Goal: Task Accomplishment & Management: Use online tool/utility

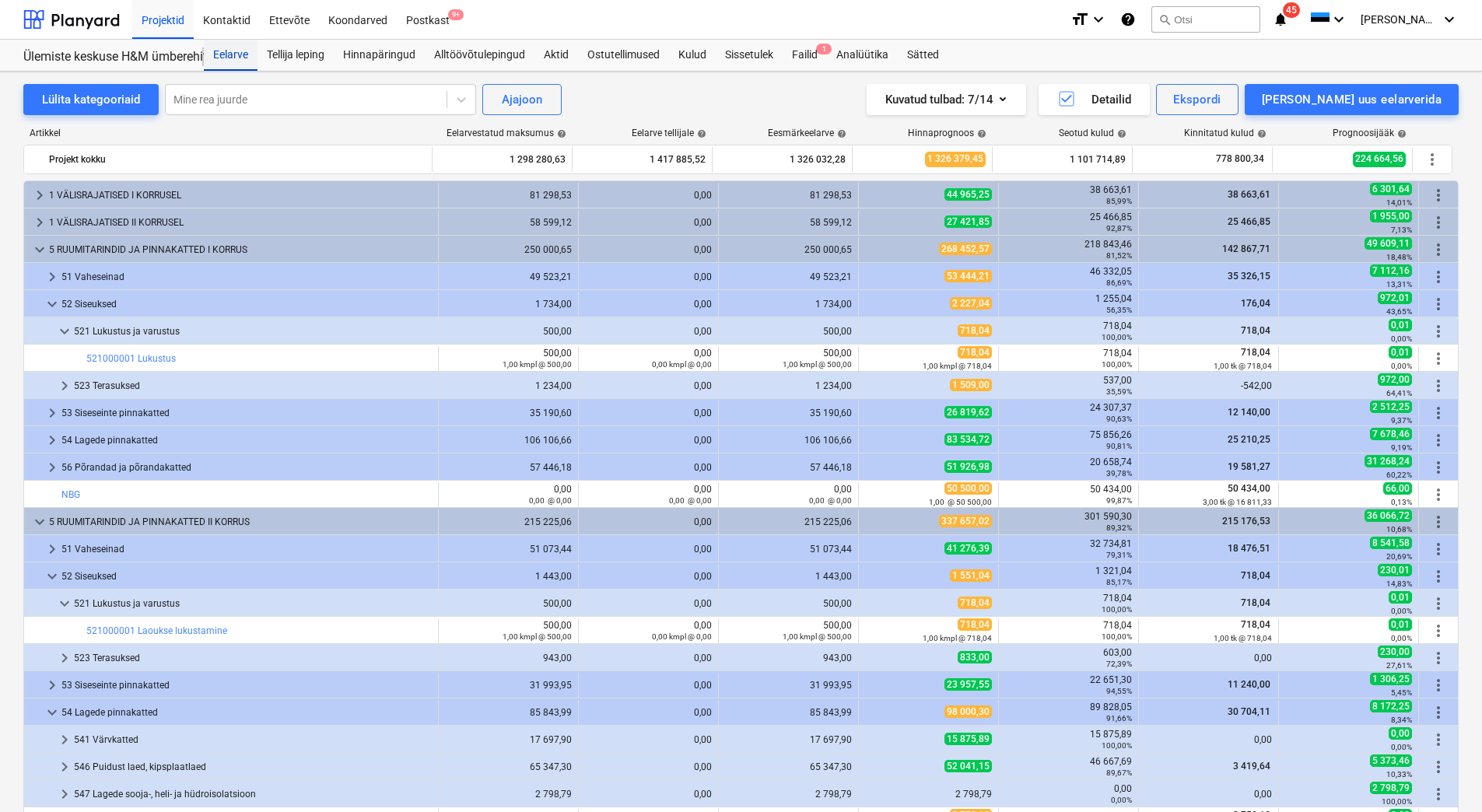
click at [219, 56] on div "Eelarve" at bounding box center [230, 55] width 53 height 31
click at [819, 48] on span "1" at bounding box center [823, 49] width 15 height 11
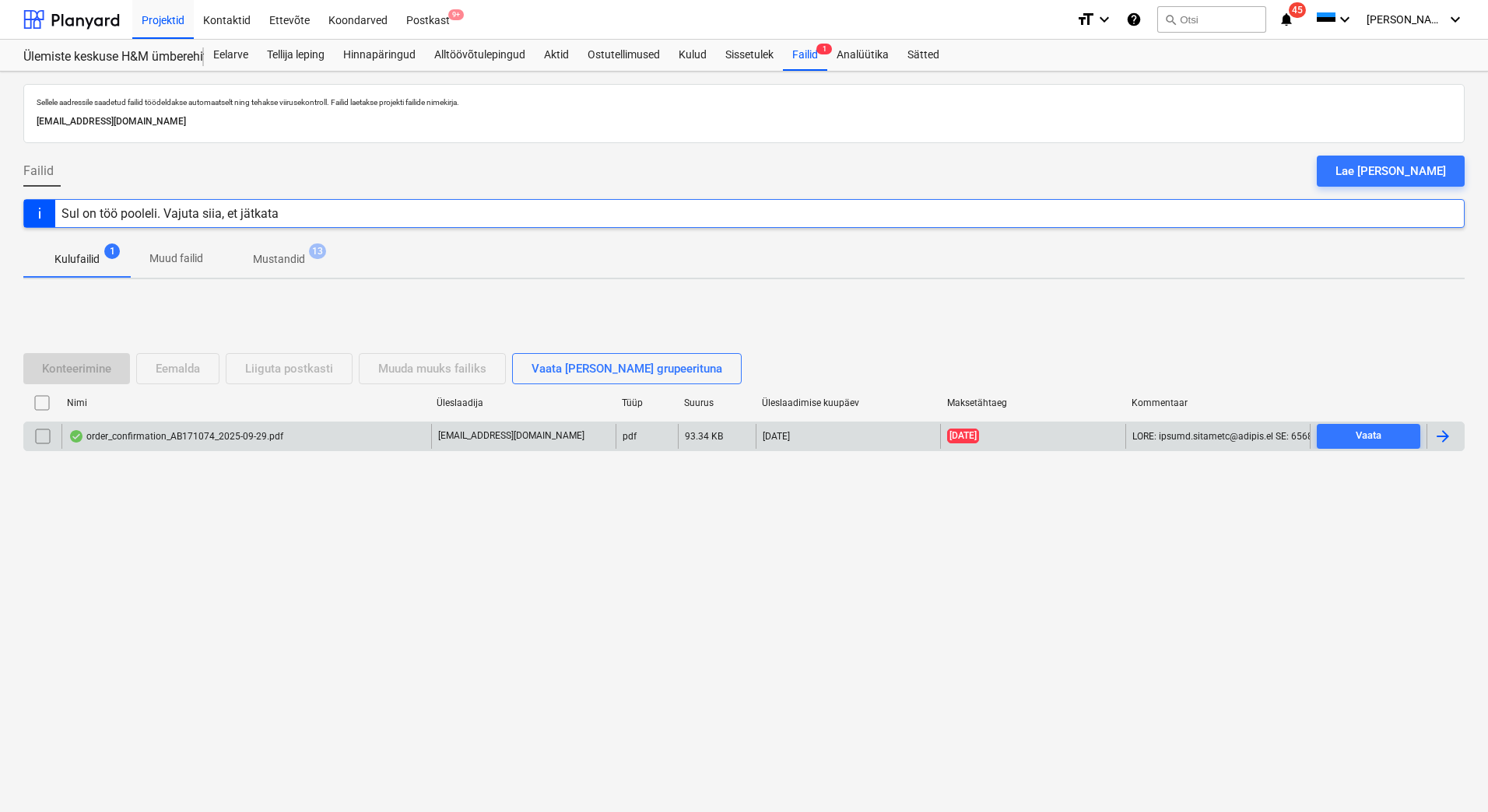
click at [196, 422] on div "order_confirmation_AB171074_2025-09-29.pdf [EMAIL_ADDRESS][DOMAIN_NAME] pdf 93.…" at bounding box center [744, 436] width 1441 height 30
click at [1442, 443] on div at bounding box center [1443, 436] width 19 height 19
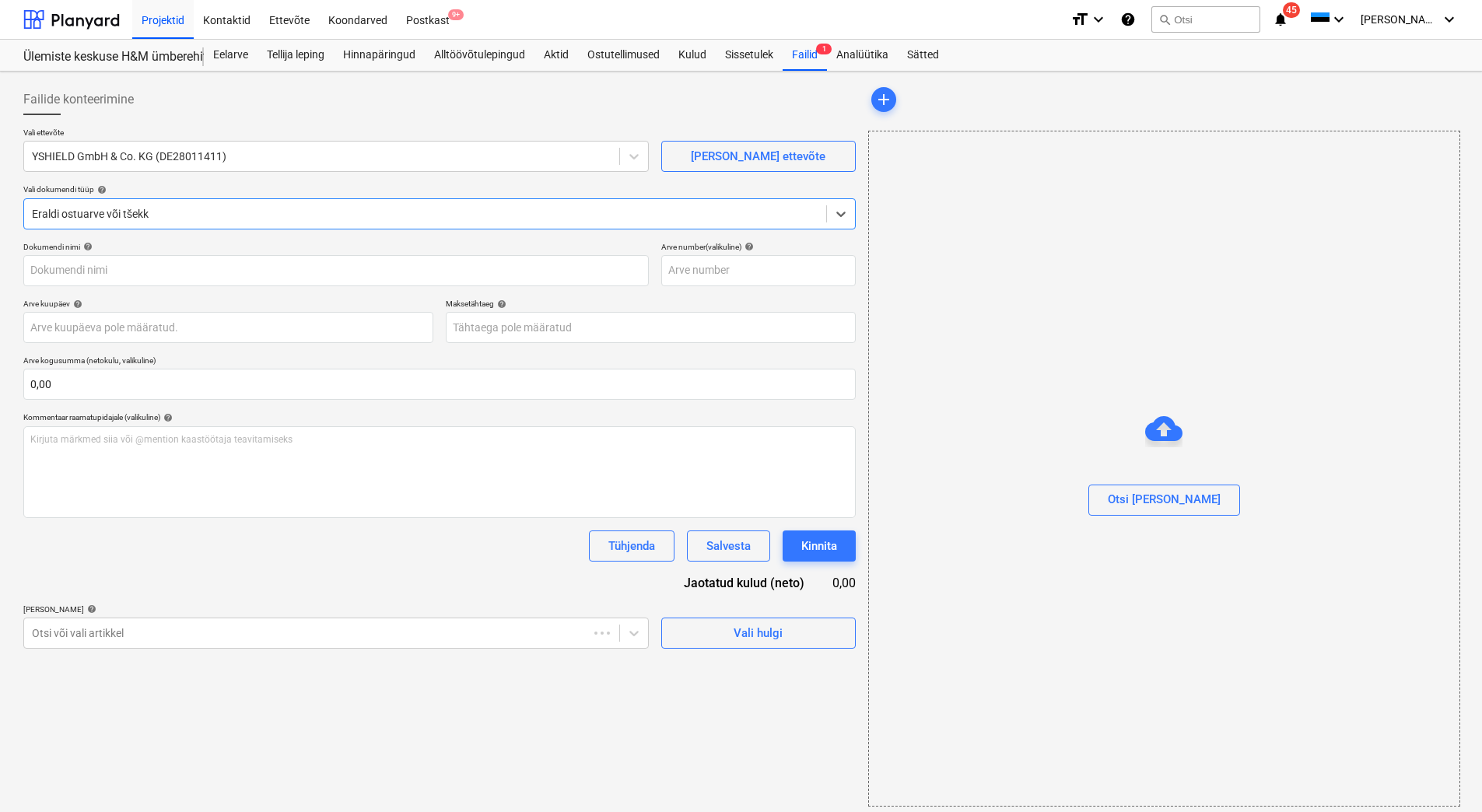
type input "AB171074/146719"
type input "[DATE]"
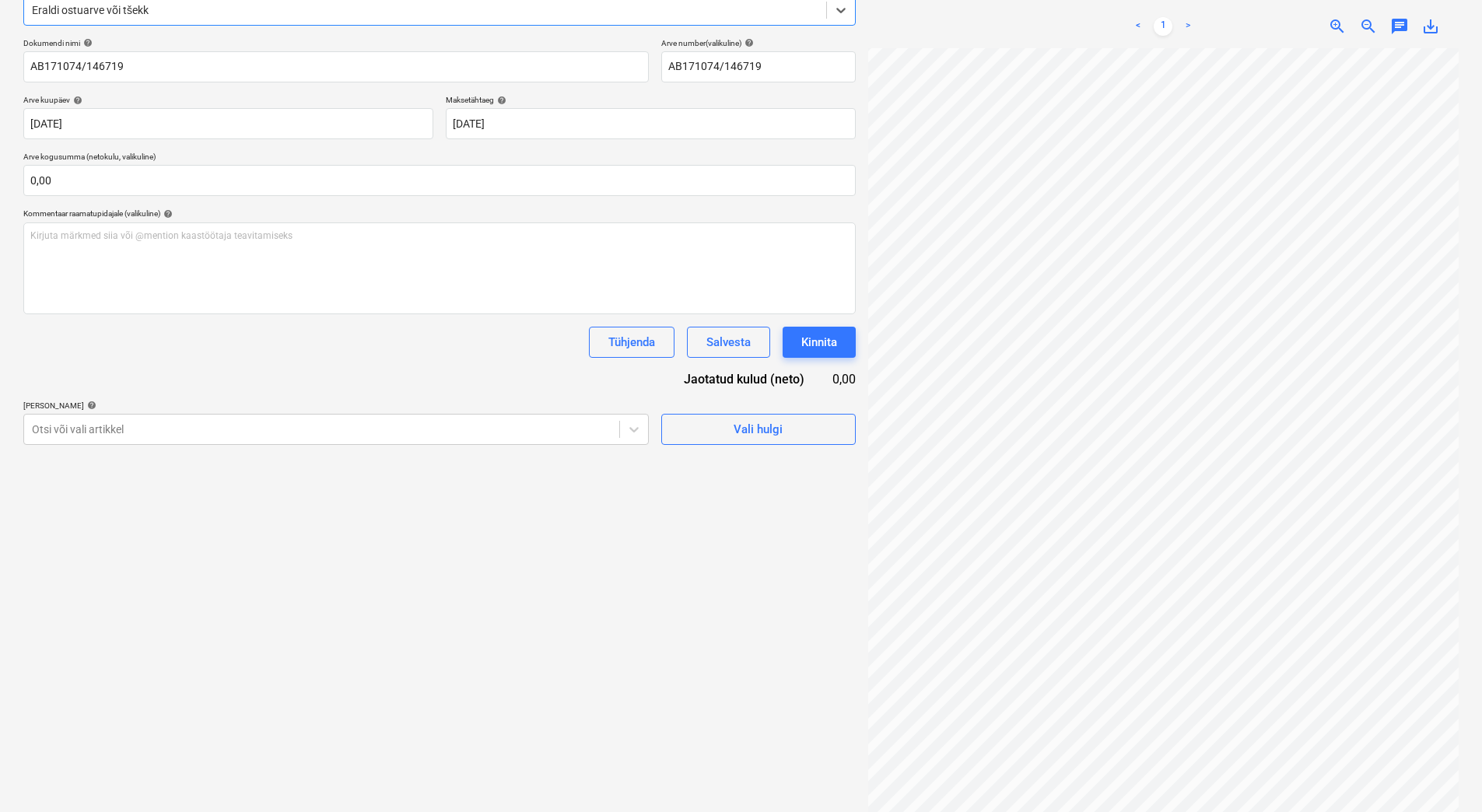
scroll to position [221, 0]
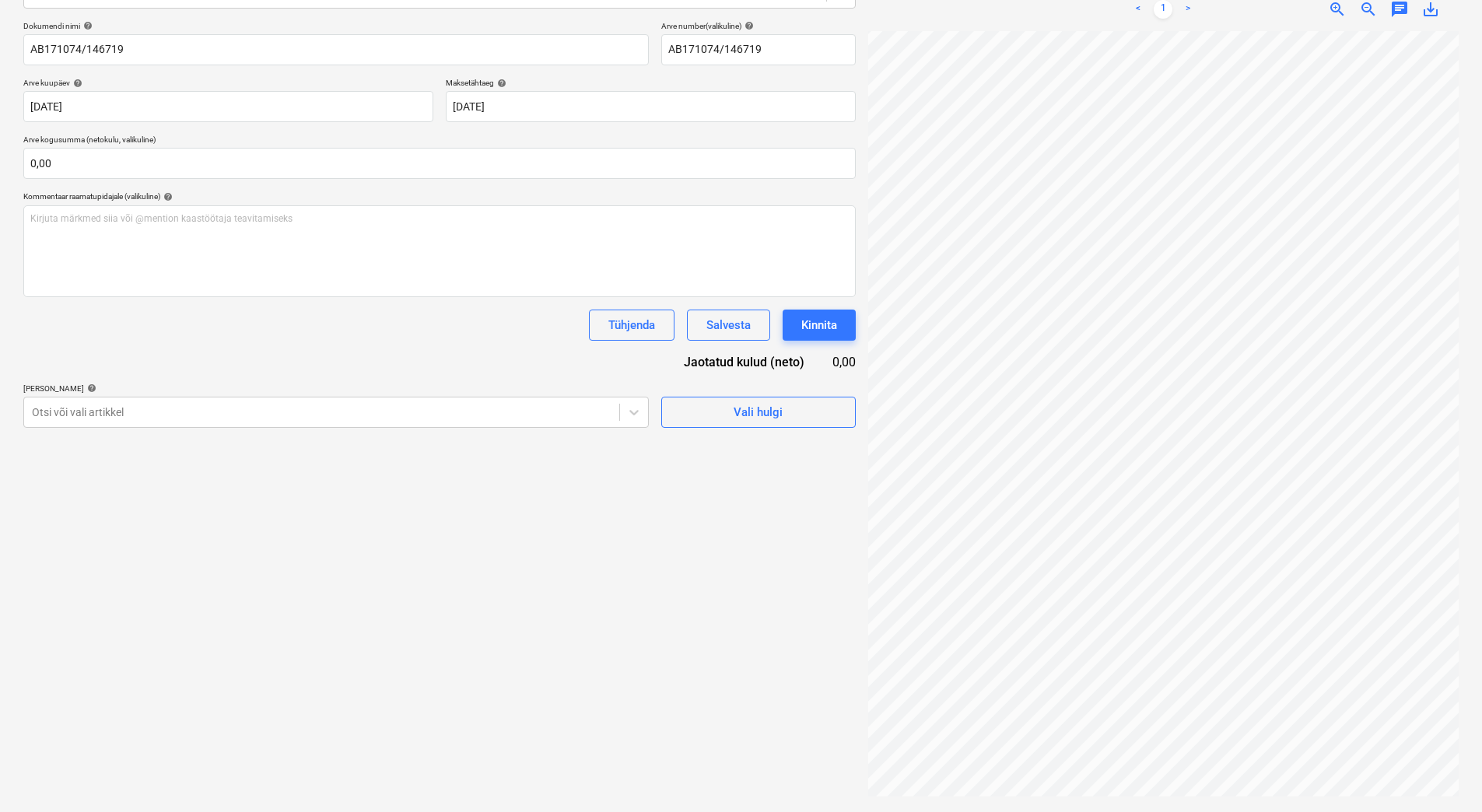
drag, startPoint x: 1177, startPoint y: 799, endPoint x: 1180, endPoint y: 791, distance: 8.5
click at [1179, 798] on div "order_confirma...pdf clear add sort FROM: [EMAIL_ADDRESS][DOMAIN_NAME] TO: [EMA…" at bounding box center [1163, 331] width 603 height 949
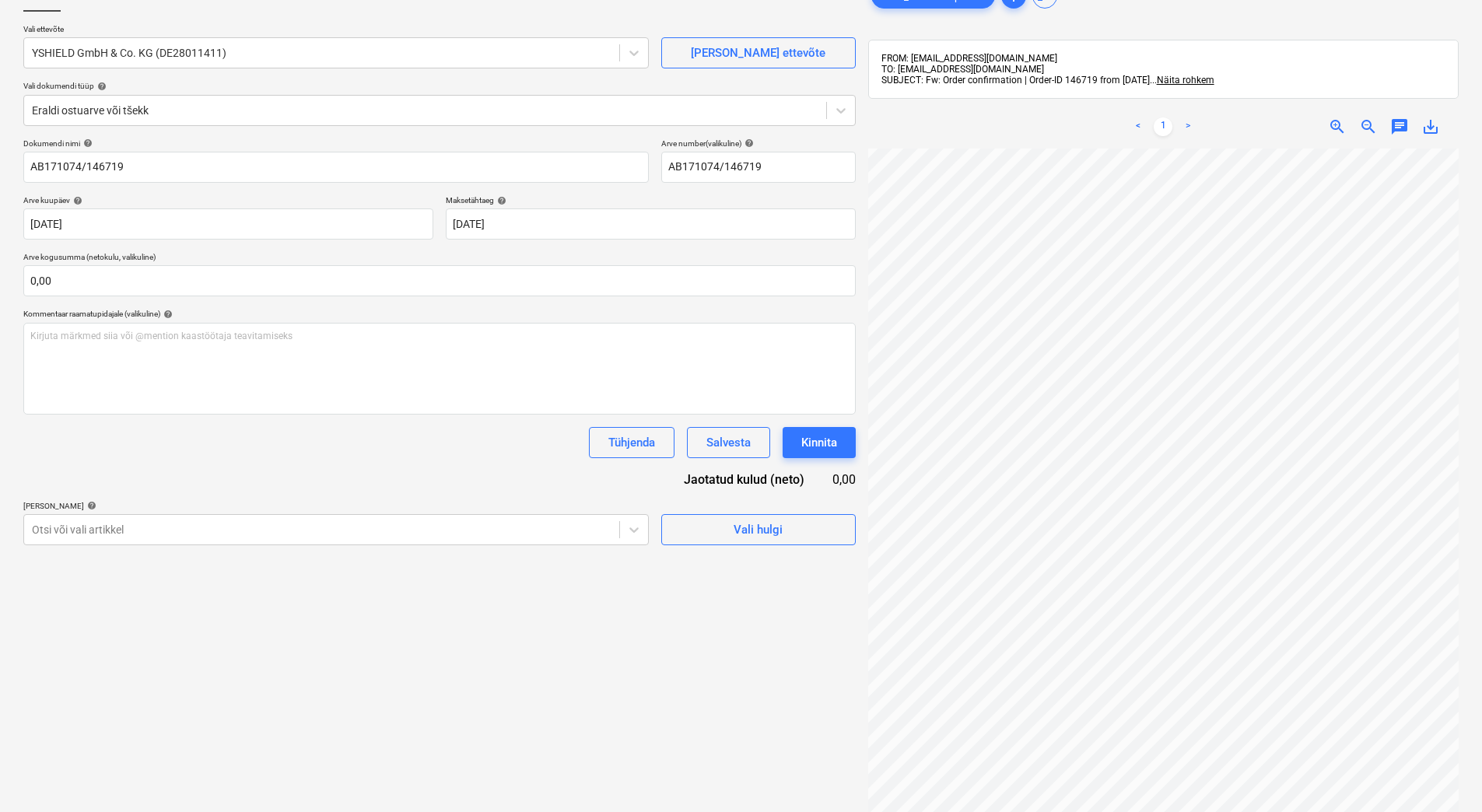
scroll to position [0, 0]
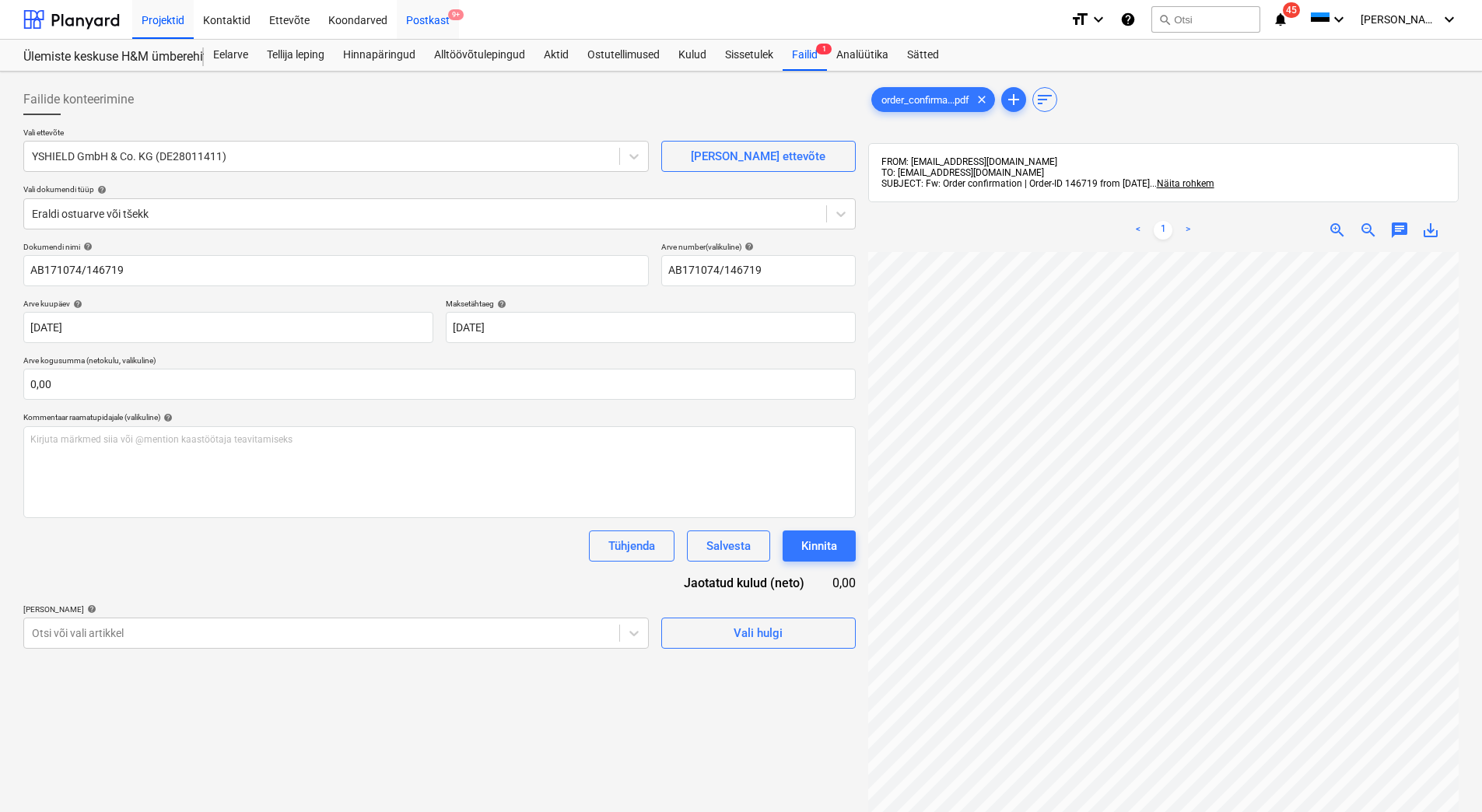
click at [438, 19] on div "Postkast 9+" at bounding box center [428, 19] width 63 height 40
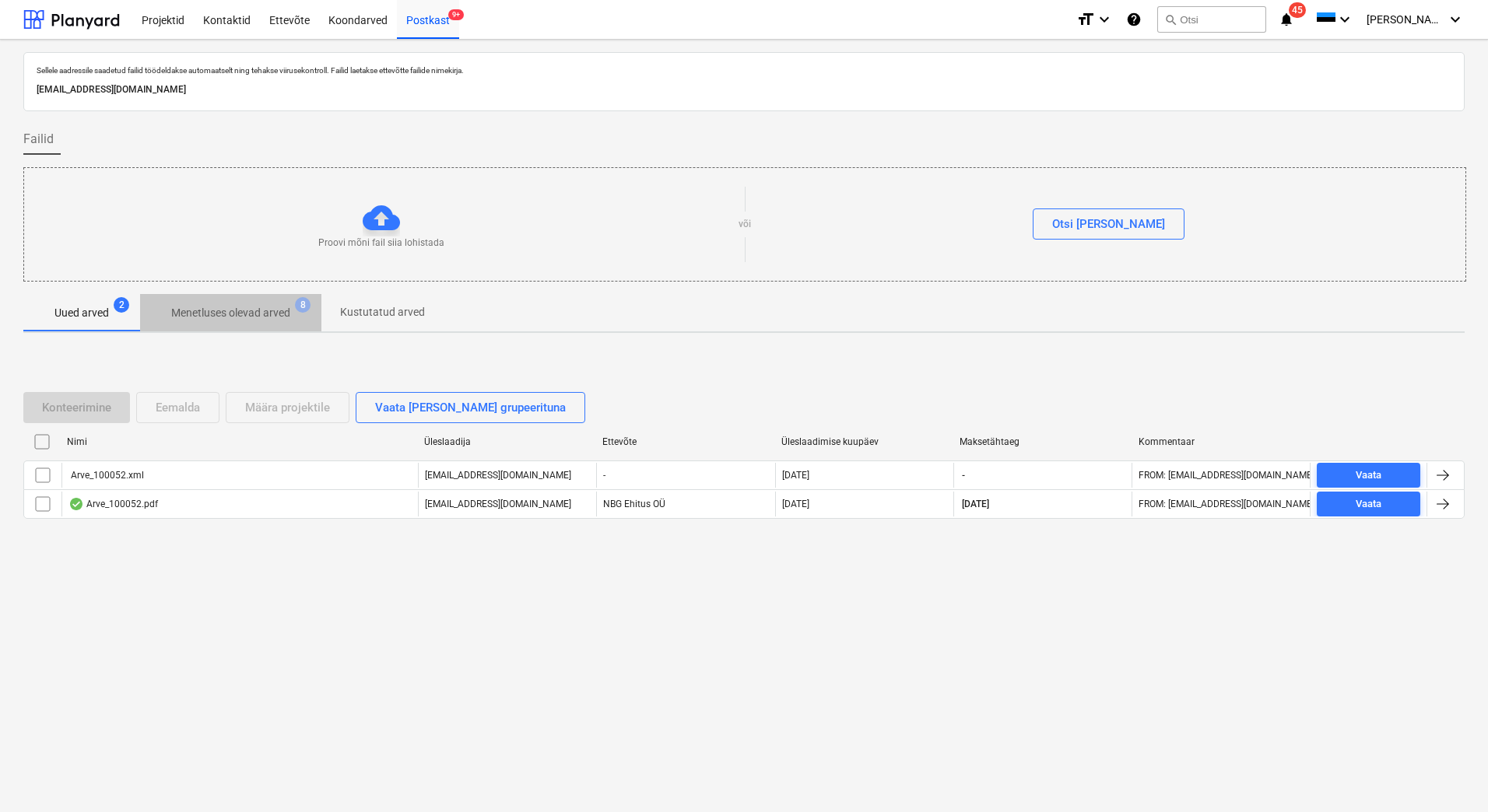
click at [267, 314] on p "Menetluses olevad arved" at bounding box center [230, 313] width 119 height 16
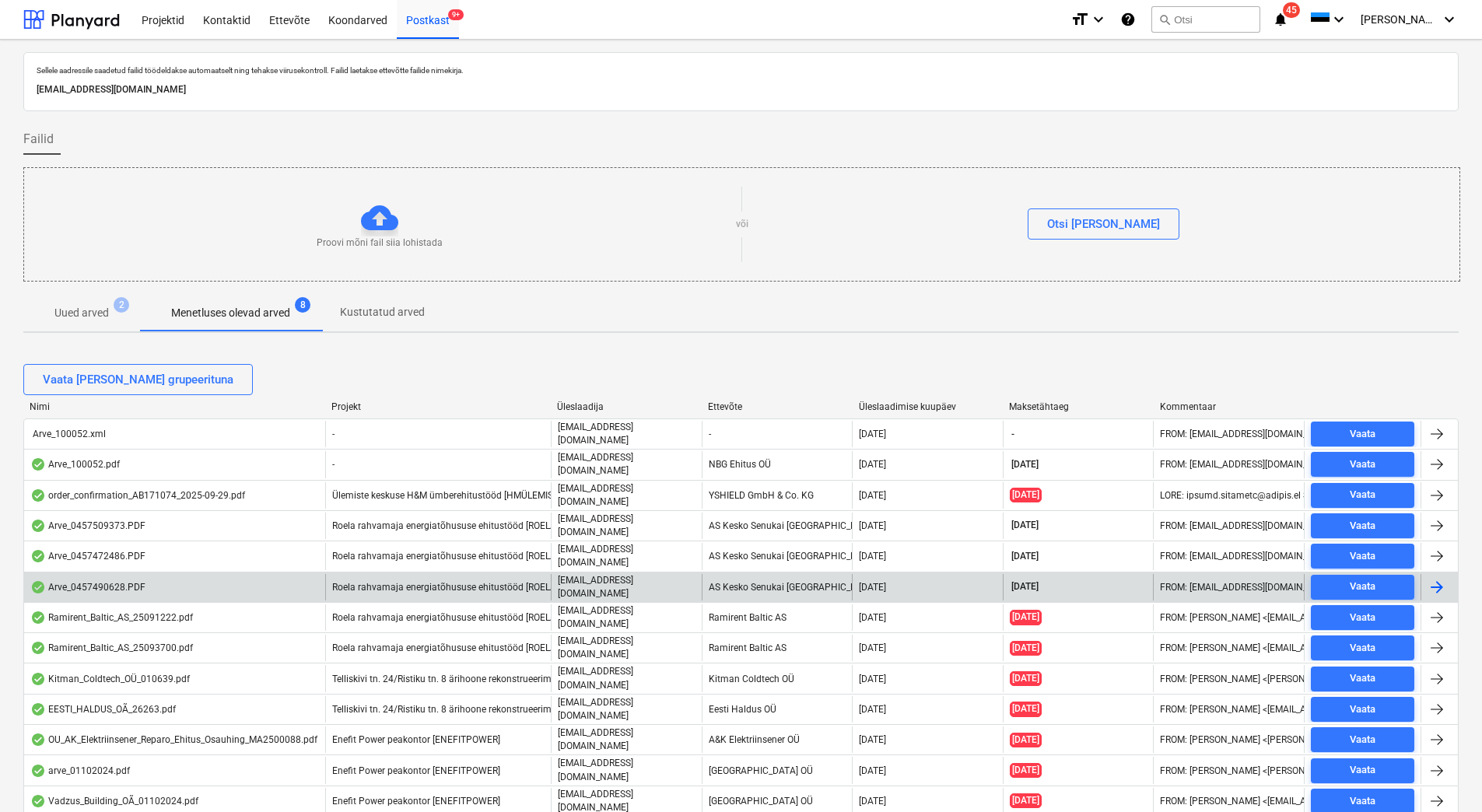
scroll to position [37, 0]
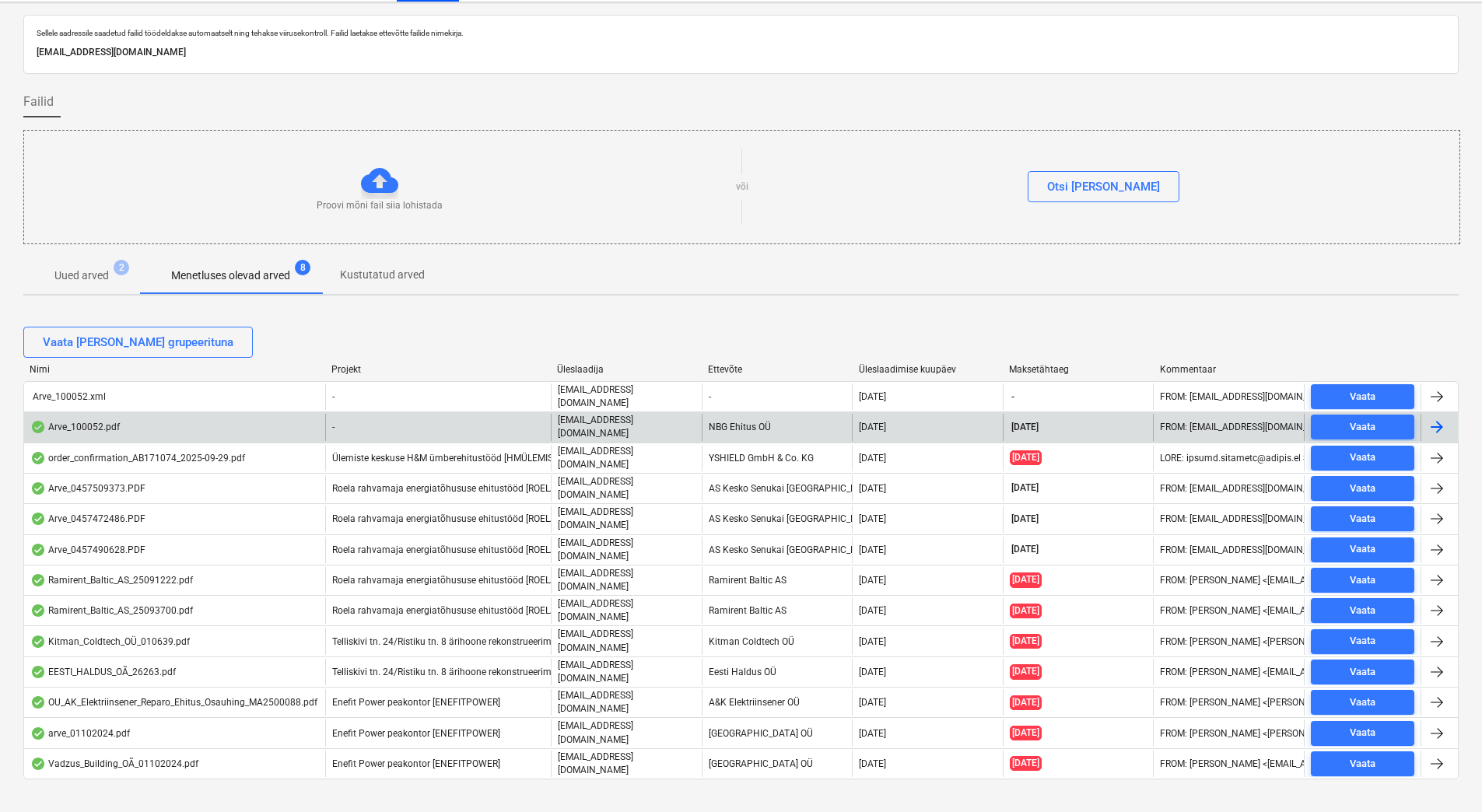
click at [1431, 425] on div at bounding box center [1437, 427] width 19 height 19
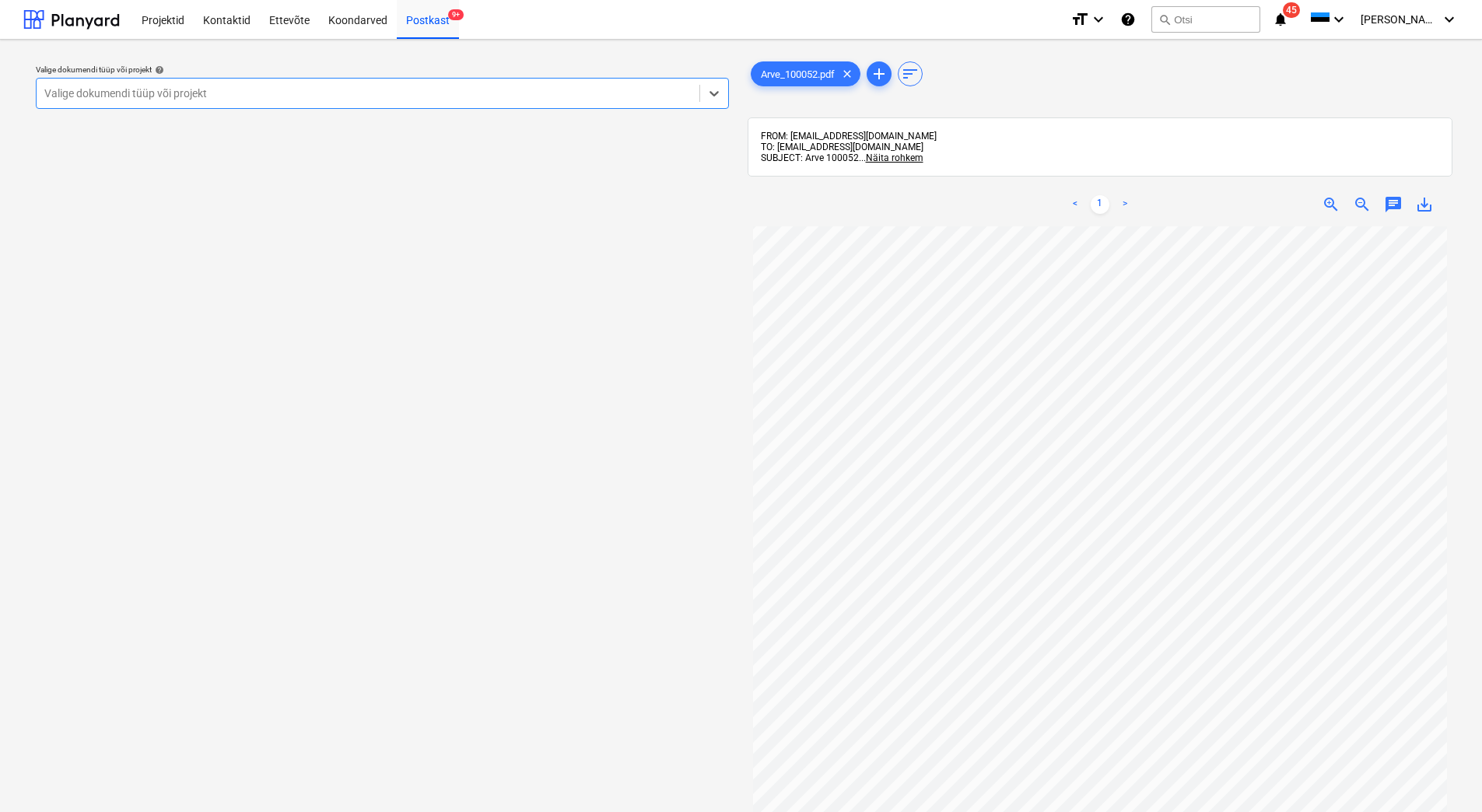
click at [550, 99] on div at bounding box center [368, 92] width 647 height 15
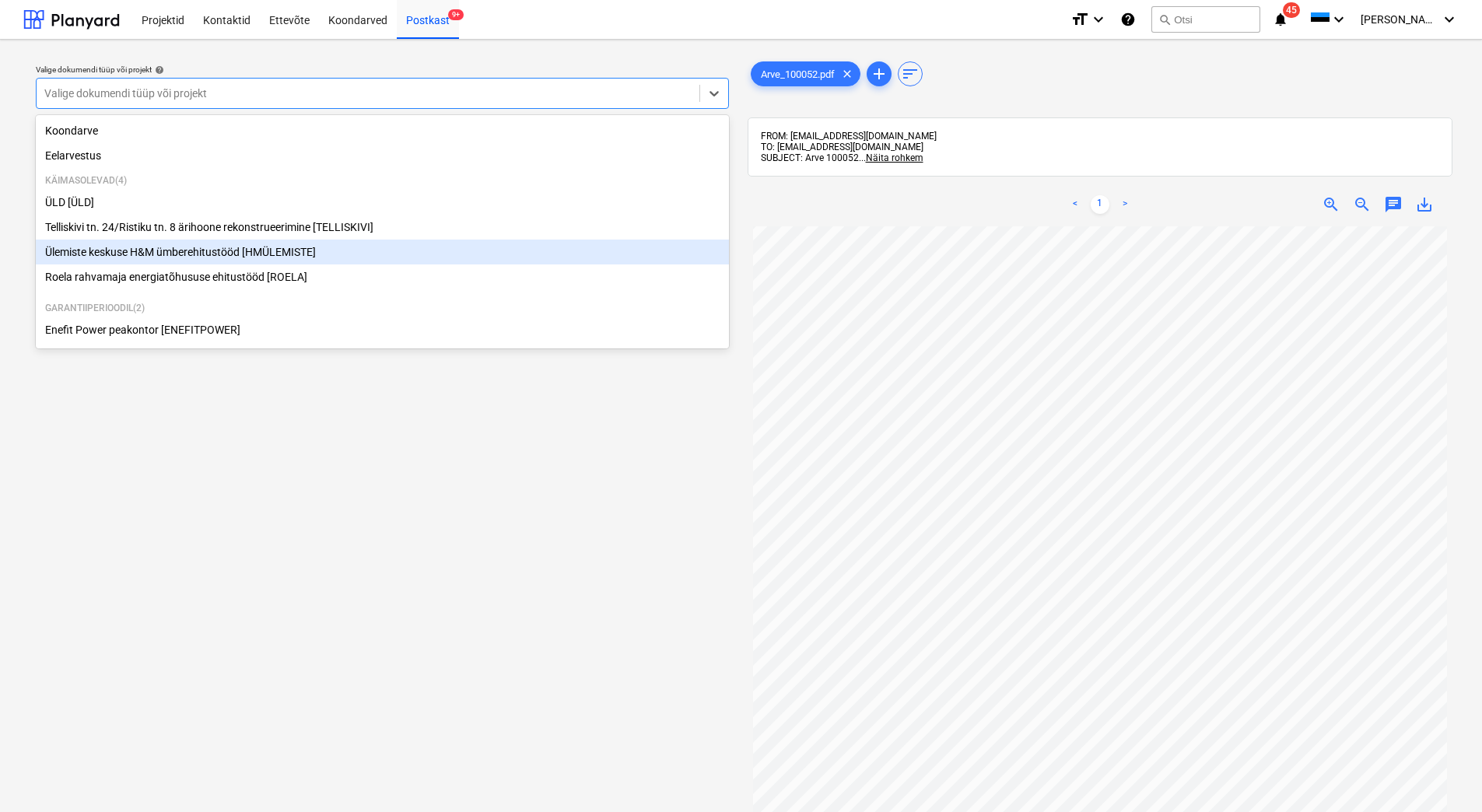
click at [217, 256] on div "Ülemiste keskuse H&M ümberehitustööd [HMÜLEMISTE]" at bounding box center [382, 251] width 693 height 24
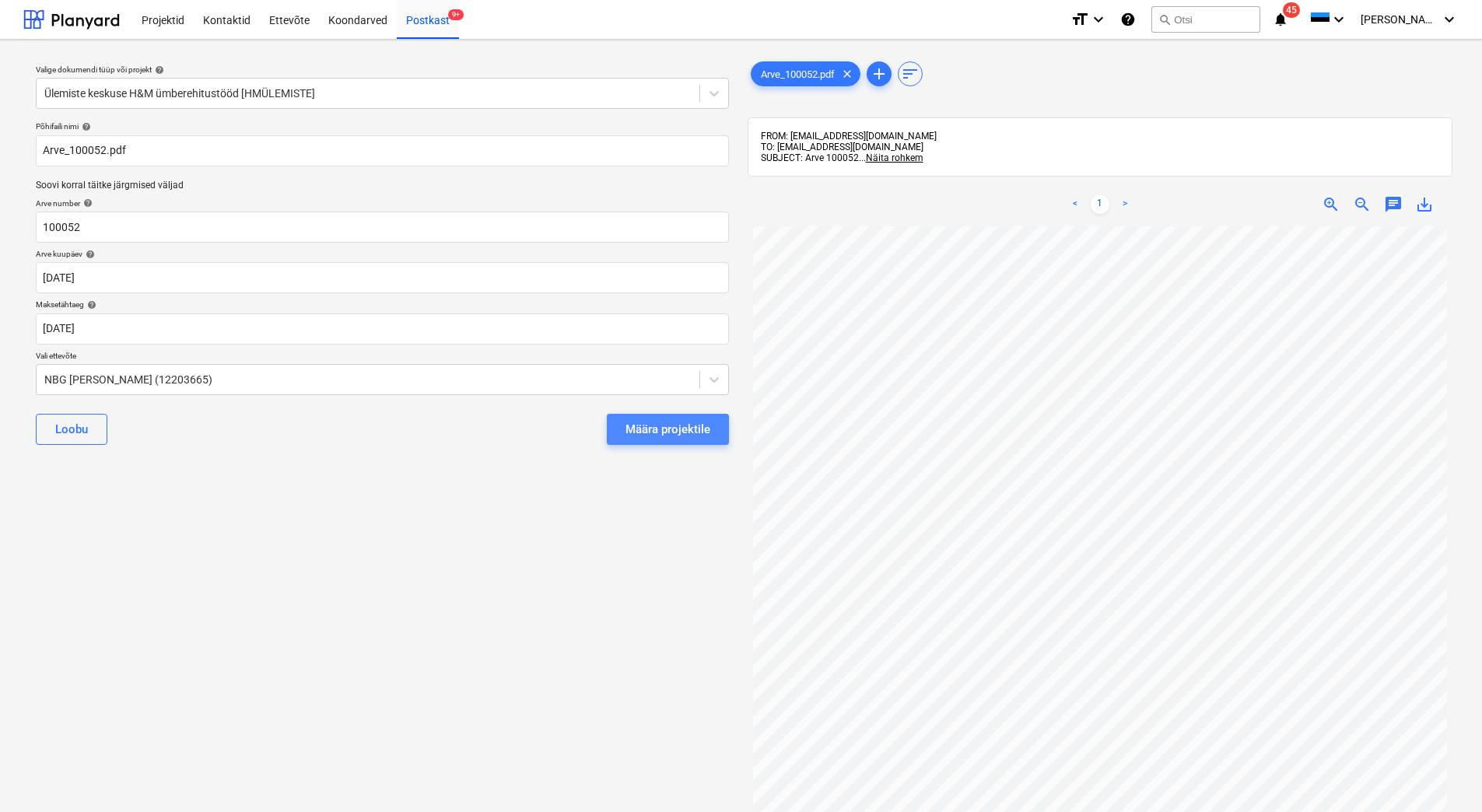
click at [654, 430] on div "Määra projektile" at bounding box center [668, 430] width 85 height 20
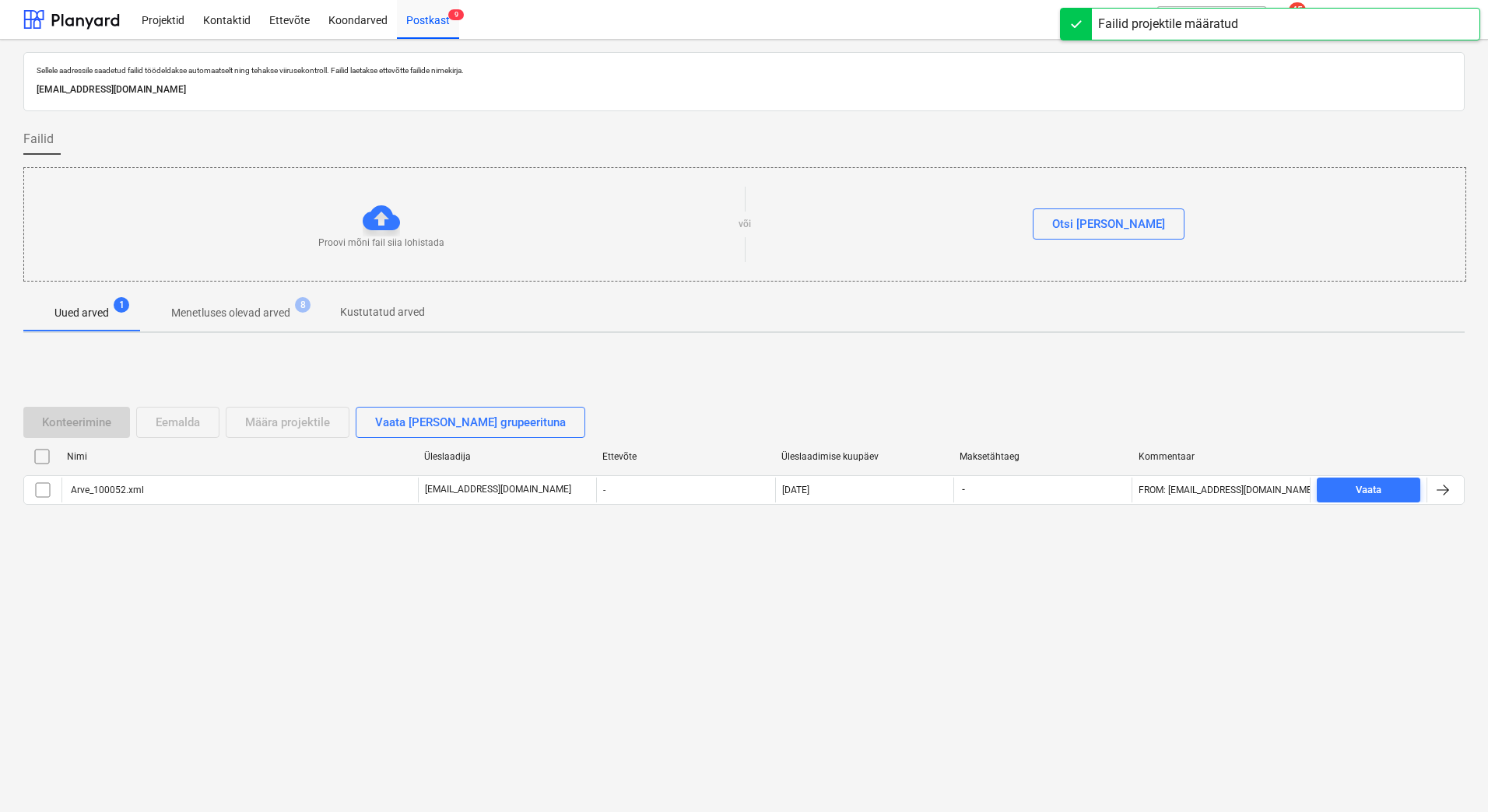
click at [266, 315] on p "Menetluses olevad arved" at bounding box center [230, 313] width 119 height 16
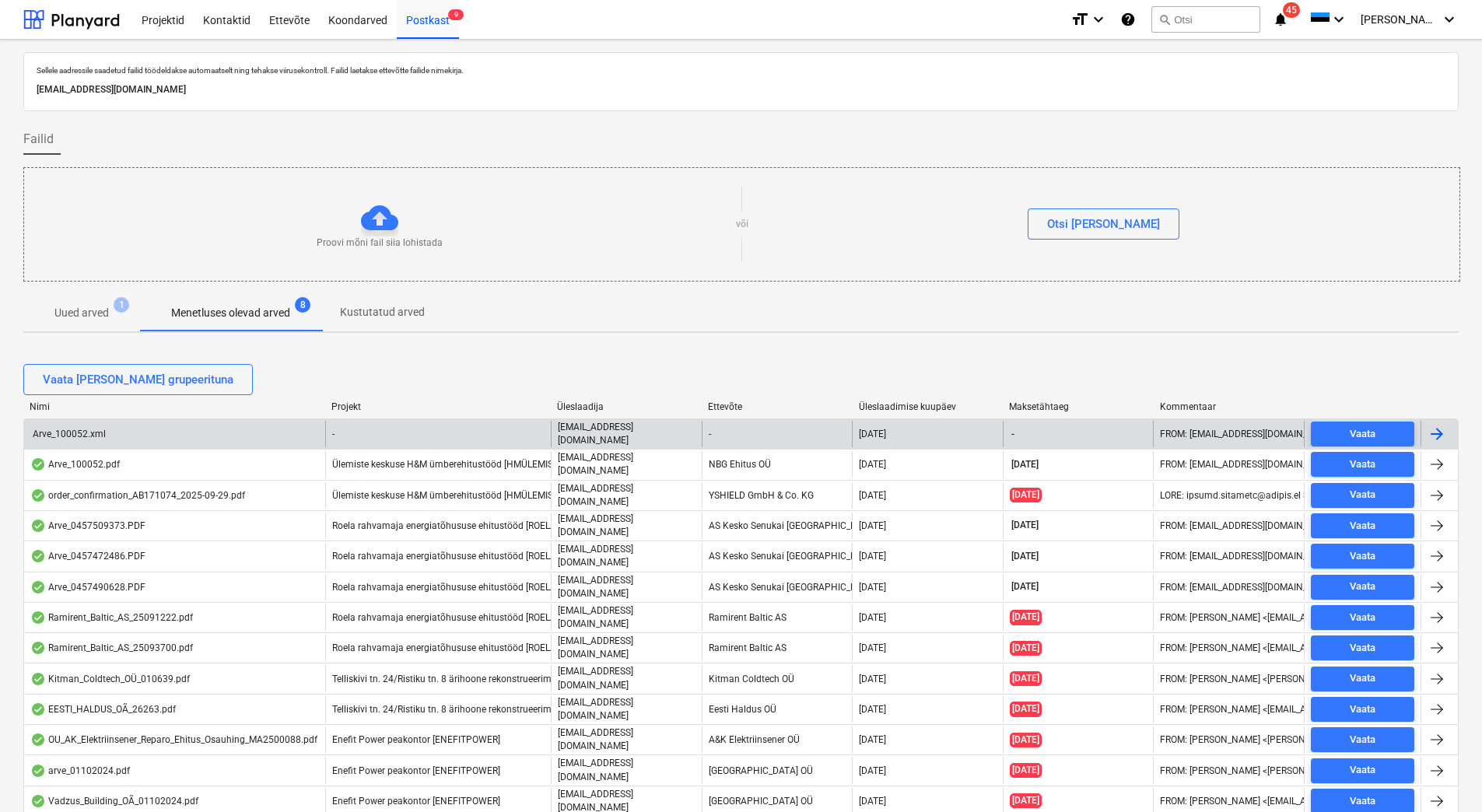
click at [1436, 428] on div at bounding box center [1437, 434] width 19 height 19
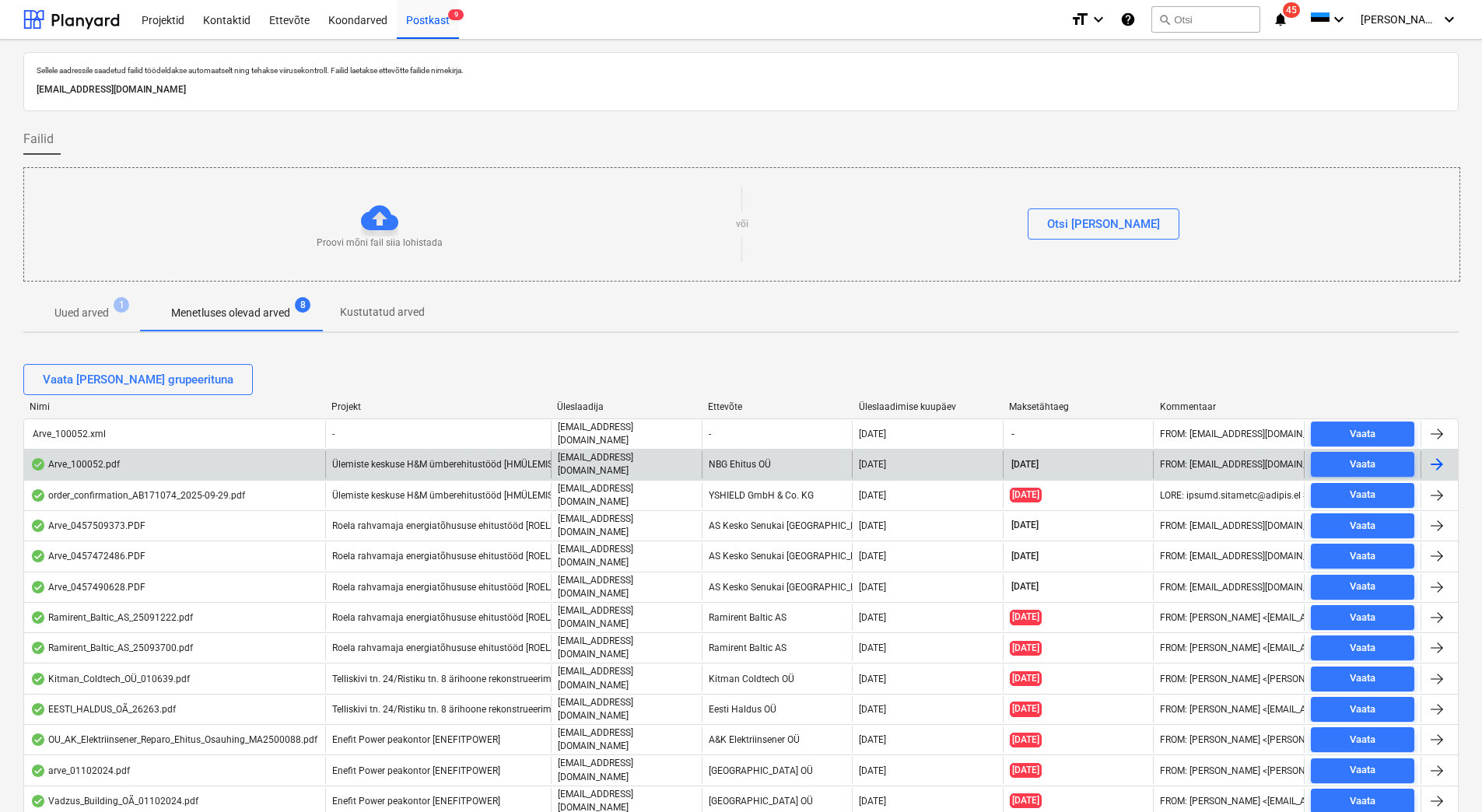
click at [1433, 463] on div at bounding box center [1437, 464] width 19 height 19
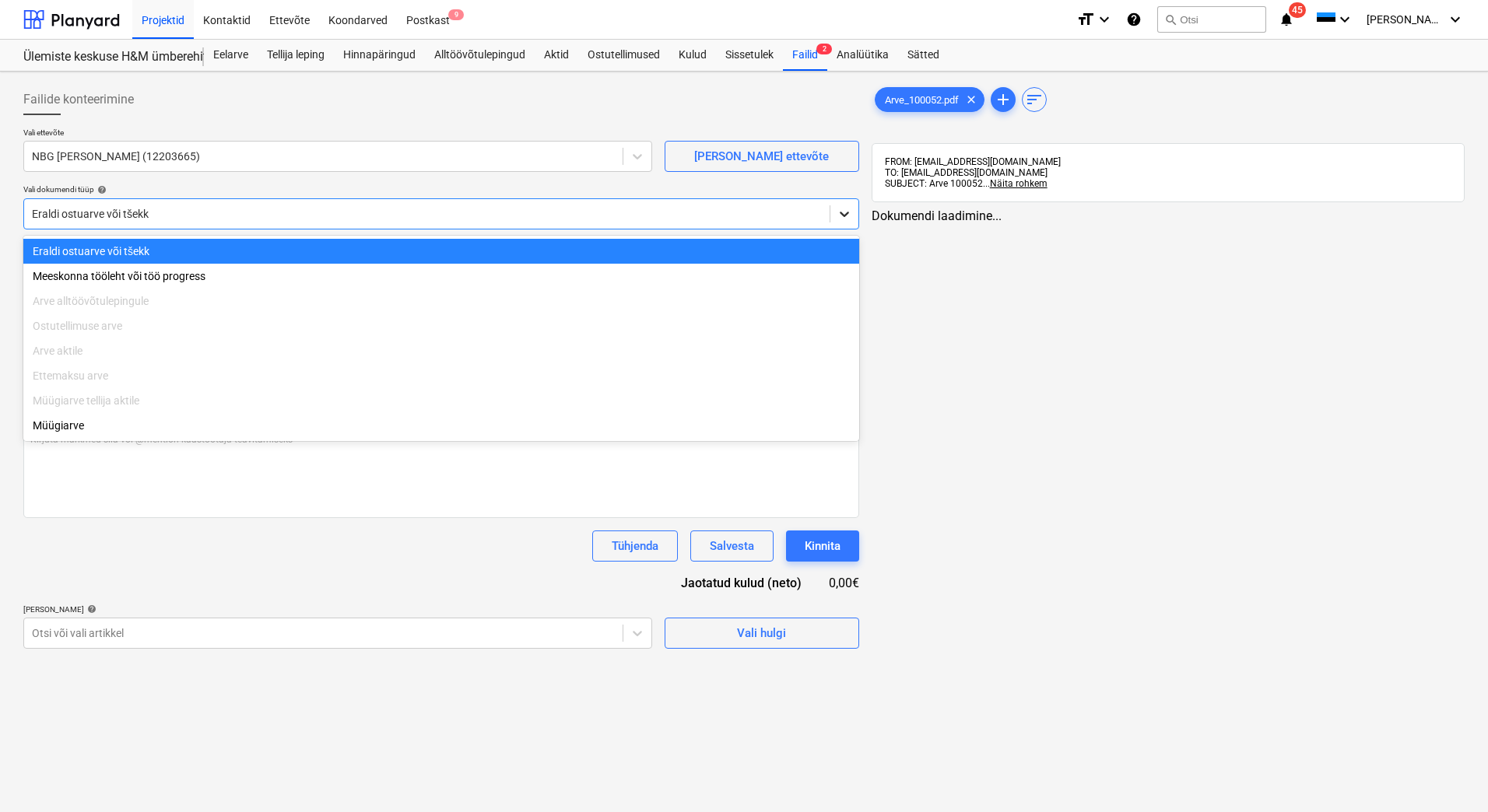
click at [837, 217] on icon at bounding box center [843, 213] width 15 height 15
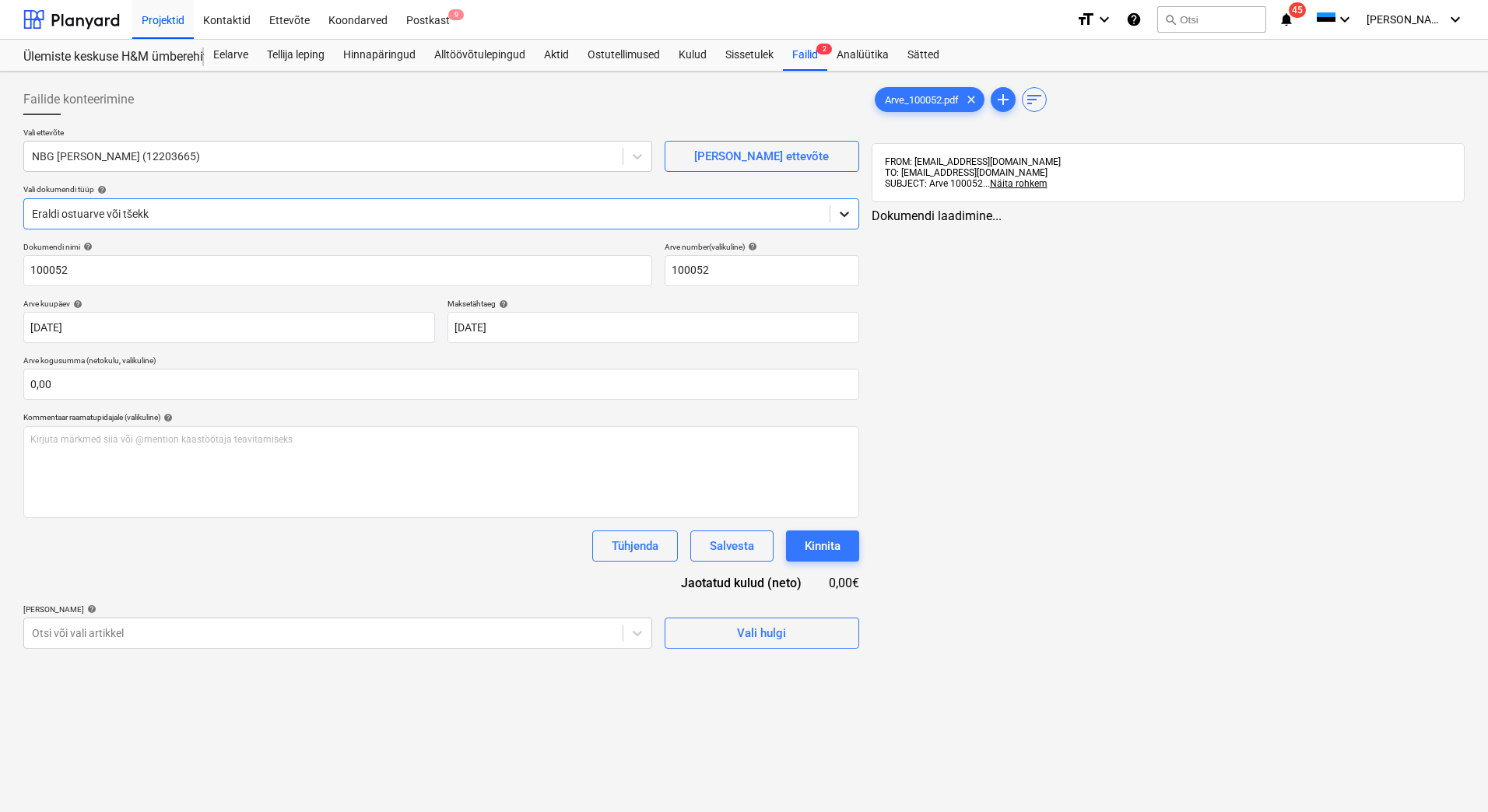
click at [837, 217] on icon at bounding box center [843, 213] width 15 height 15
click at [798, 53] on div "Failid 2" at bounding box center [804, 55] width 44 height 31
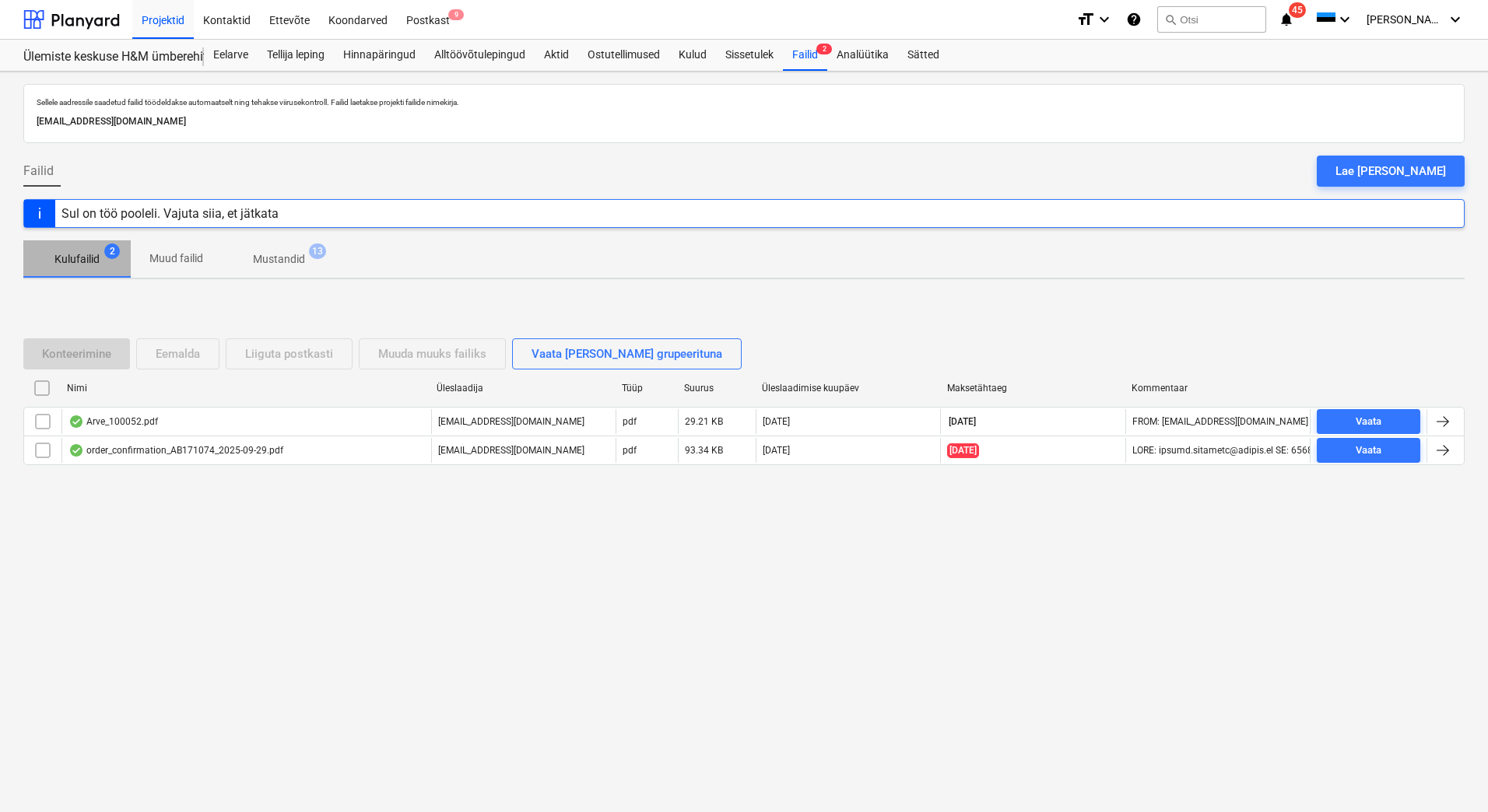
click at [84, 255] on p "Kulufailid" at bounding box center [77, 259] width 45 height 16
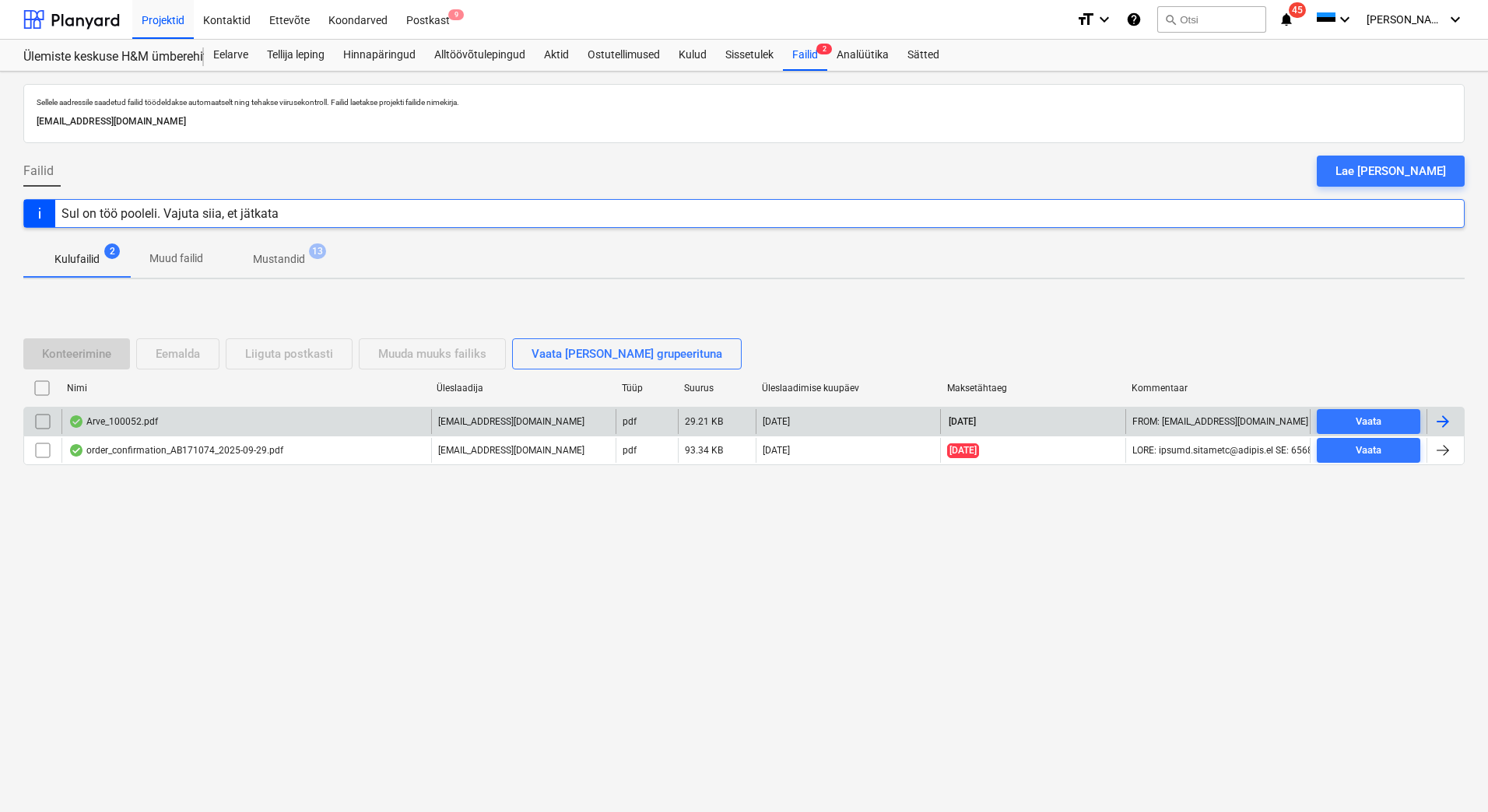
click at [1439, 427] on div at bounding box center [1443, 421] width 19 height 19
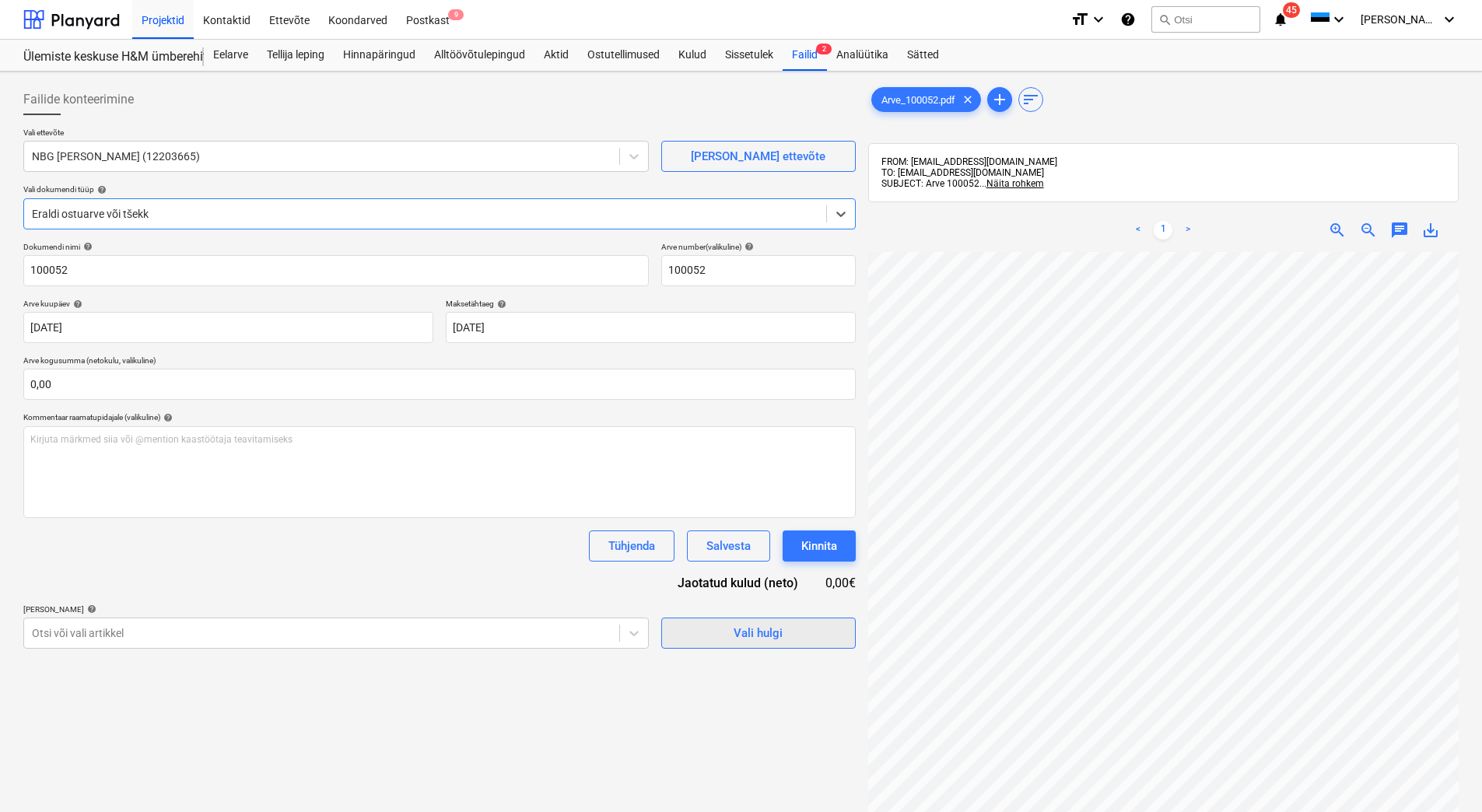
click at [777, 628] on div "Vali hulgi" at bounding box center [758, 633] width 49 height 20
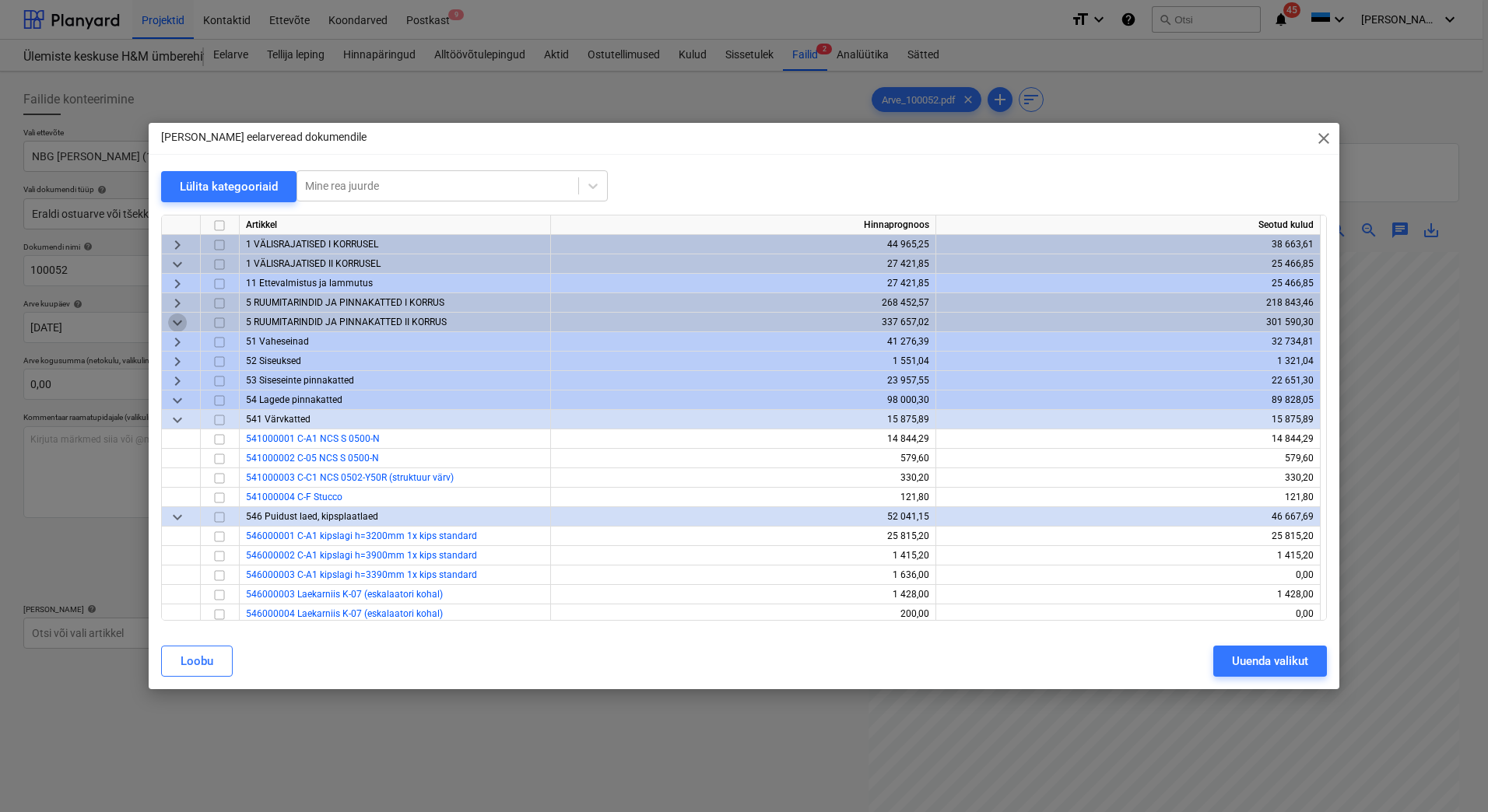
click at [177, 323] on span "keyboard_arrow_down" at bounding box center [177, 323] width 19 height 19
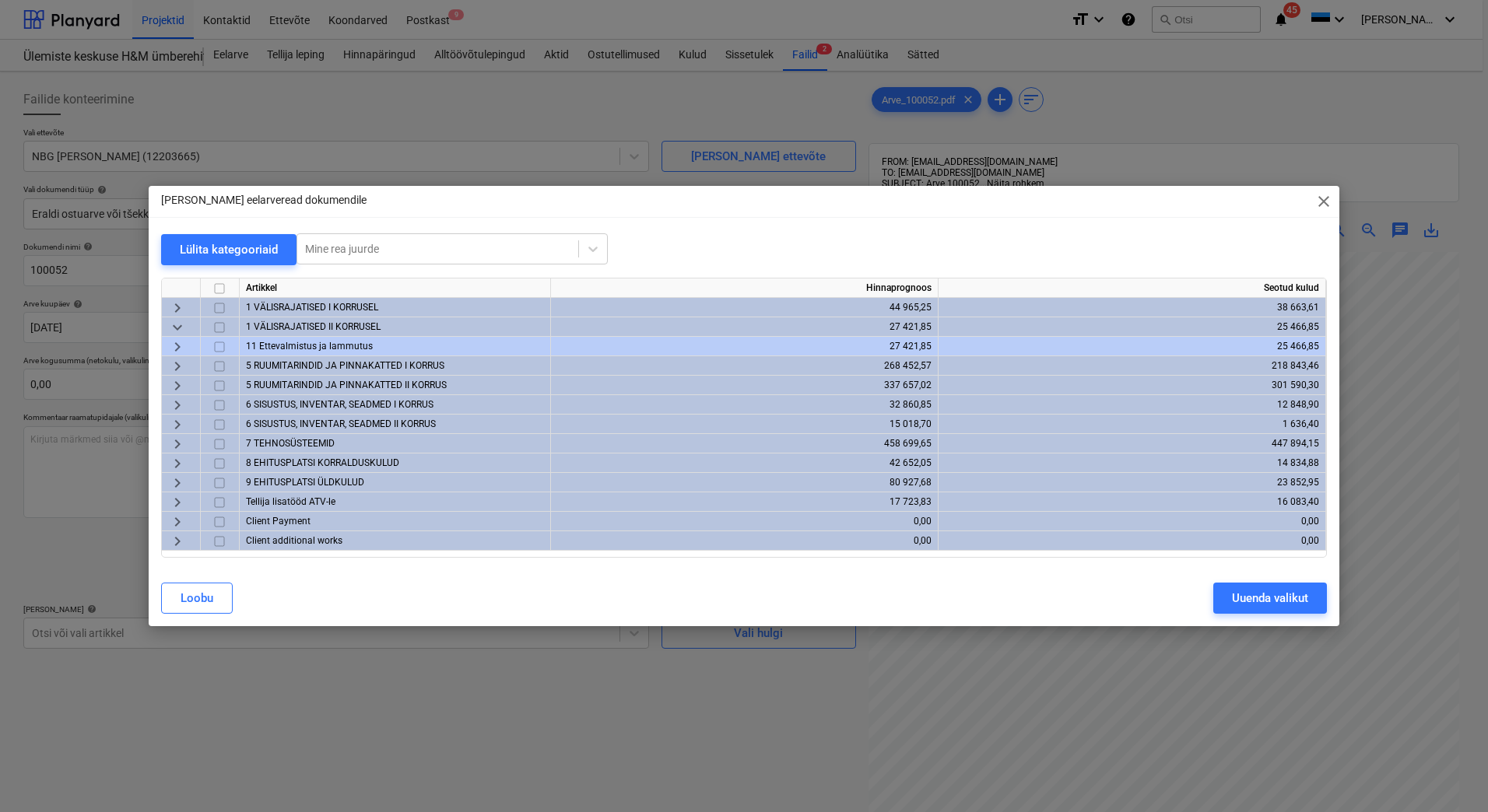
click at [176, 479] on span "keyboard_arrow_right" at bounding box center [177, 483] width 19 height 19
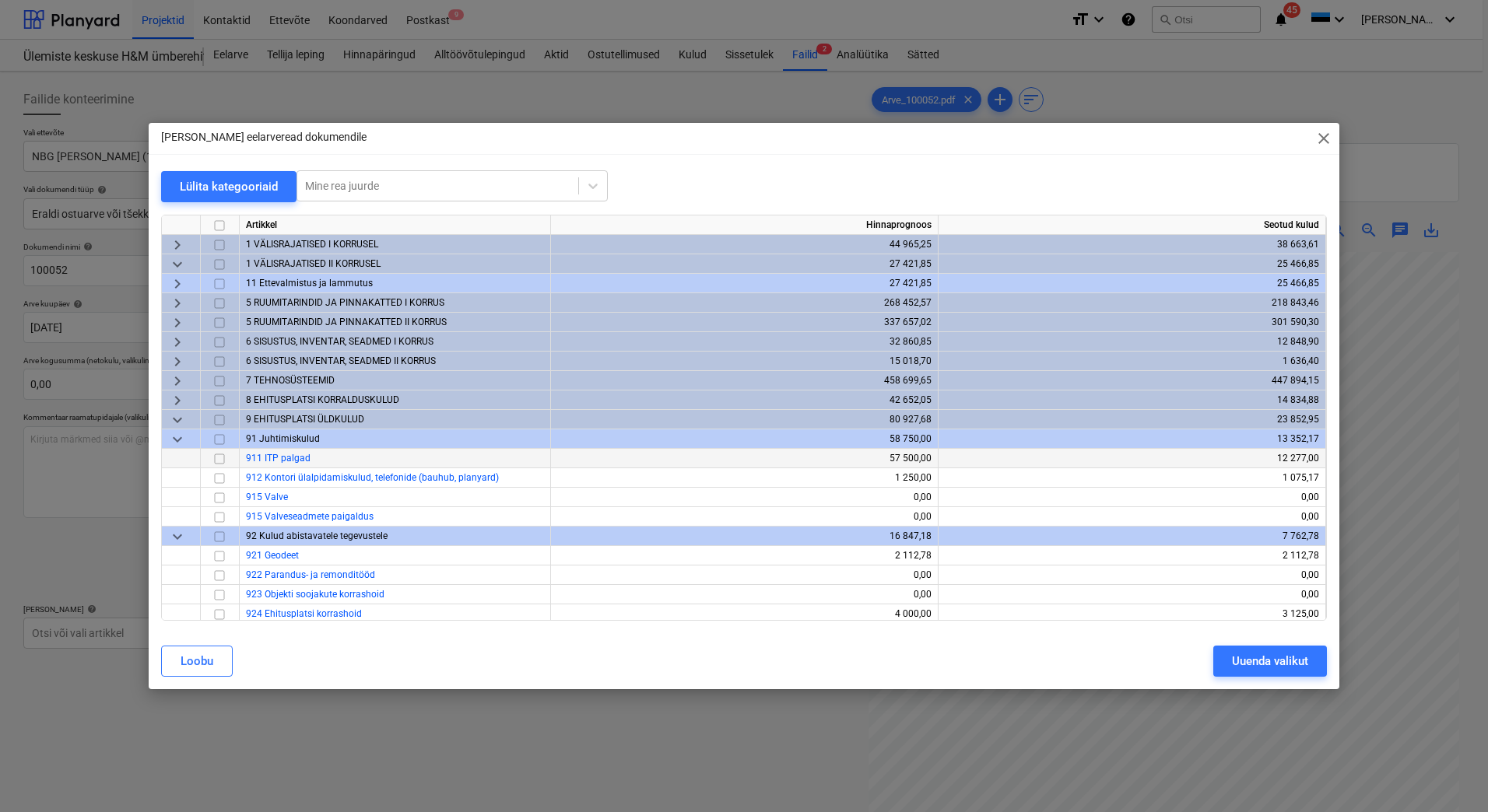
click at [217, 458] on input "checkbox" at bounding box center [219, 459] width 19 height 19
click at [1272, 672] on button "Uuenda valikut" at bounding box center [1269, 661] width 113 height 31
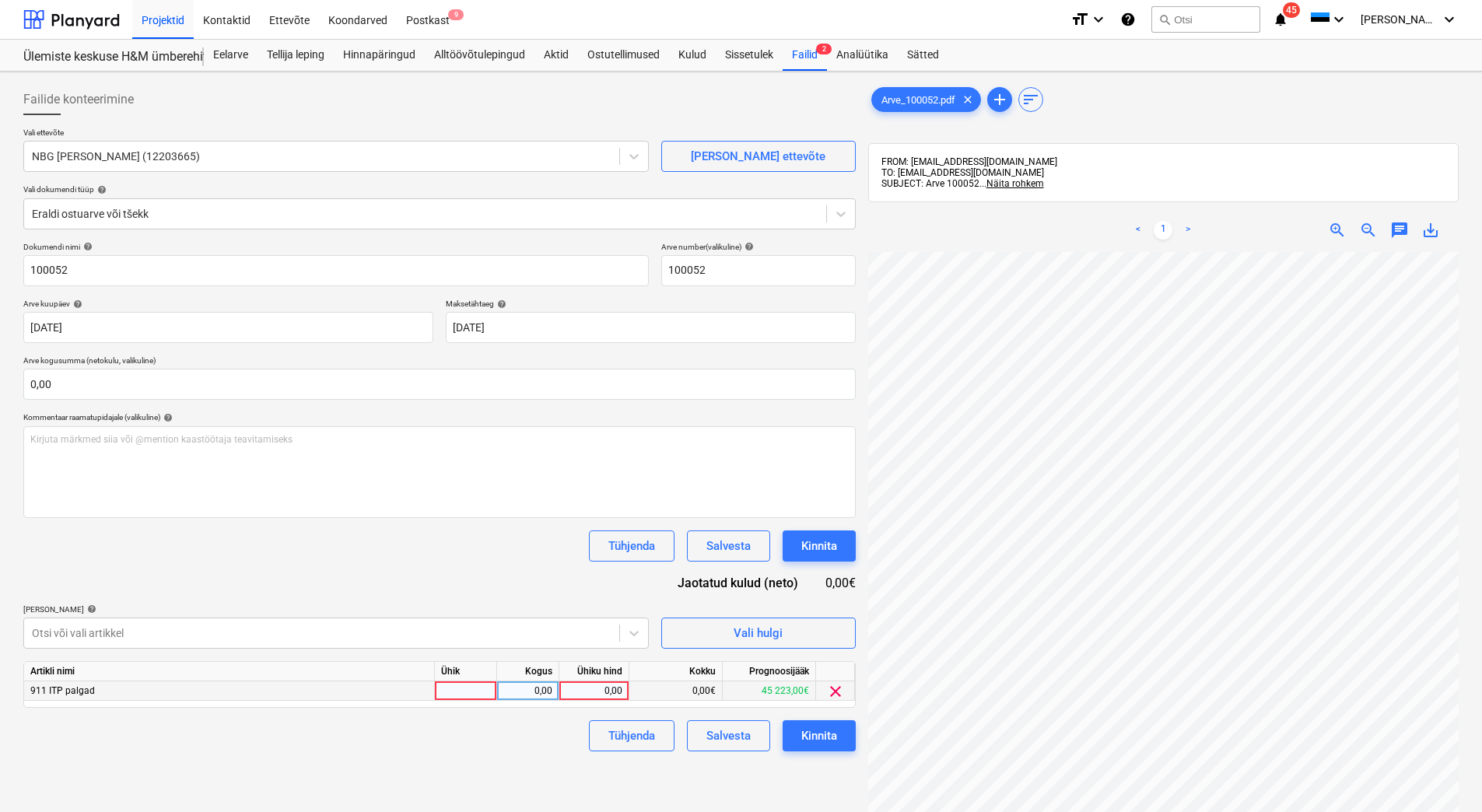
click at [482, 688] on div at bounding box center [466, 691] width 63 height 19
type input "tk"
click at [540, 679] on div "Kogus" at bounding box center [528, 671] width 63 height 19
click at [540, 688] on div "0,00" at bounding box center [528, 691] width 49 height 19
type input "1"
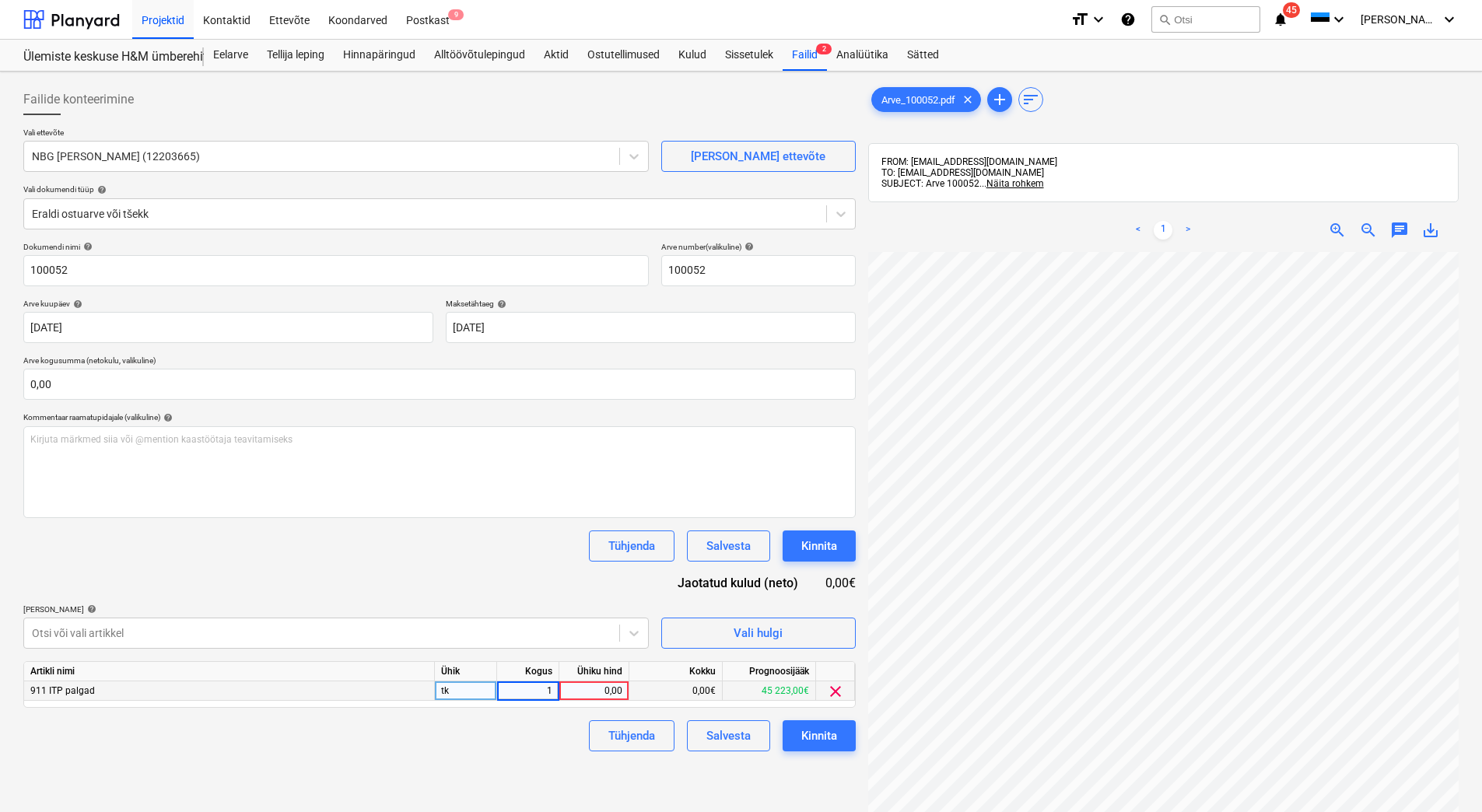
click at [590, 690] on div "0,00" at bounding box center [594, 691] width 57 height 19
type input "4014"
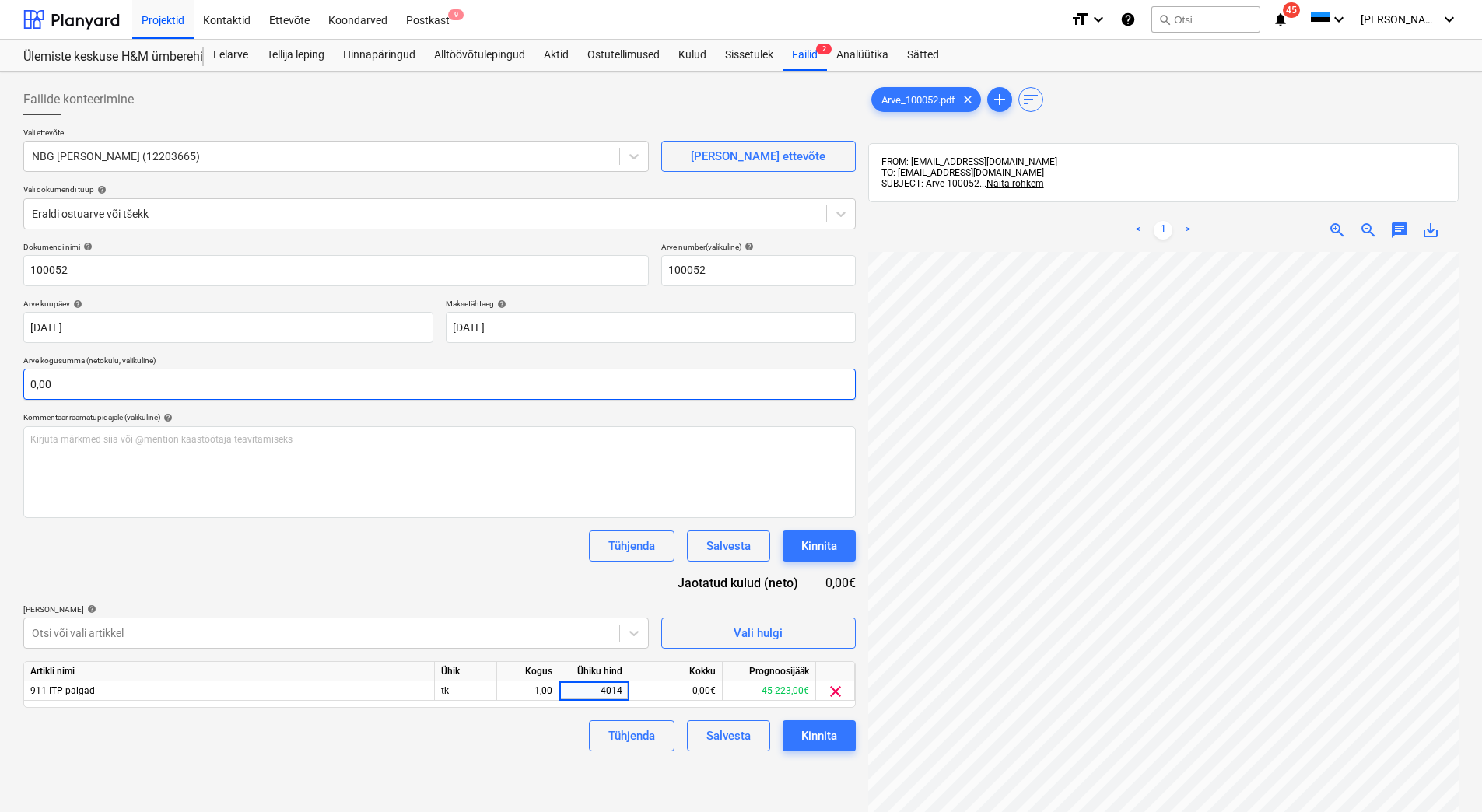
click at [232, 392] on input "0,00" at bounding box center [440, 384] width 832 height 31
click at [233, 386] on input "text" at bounding box center [440, 384] width 832 height 31
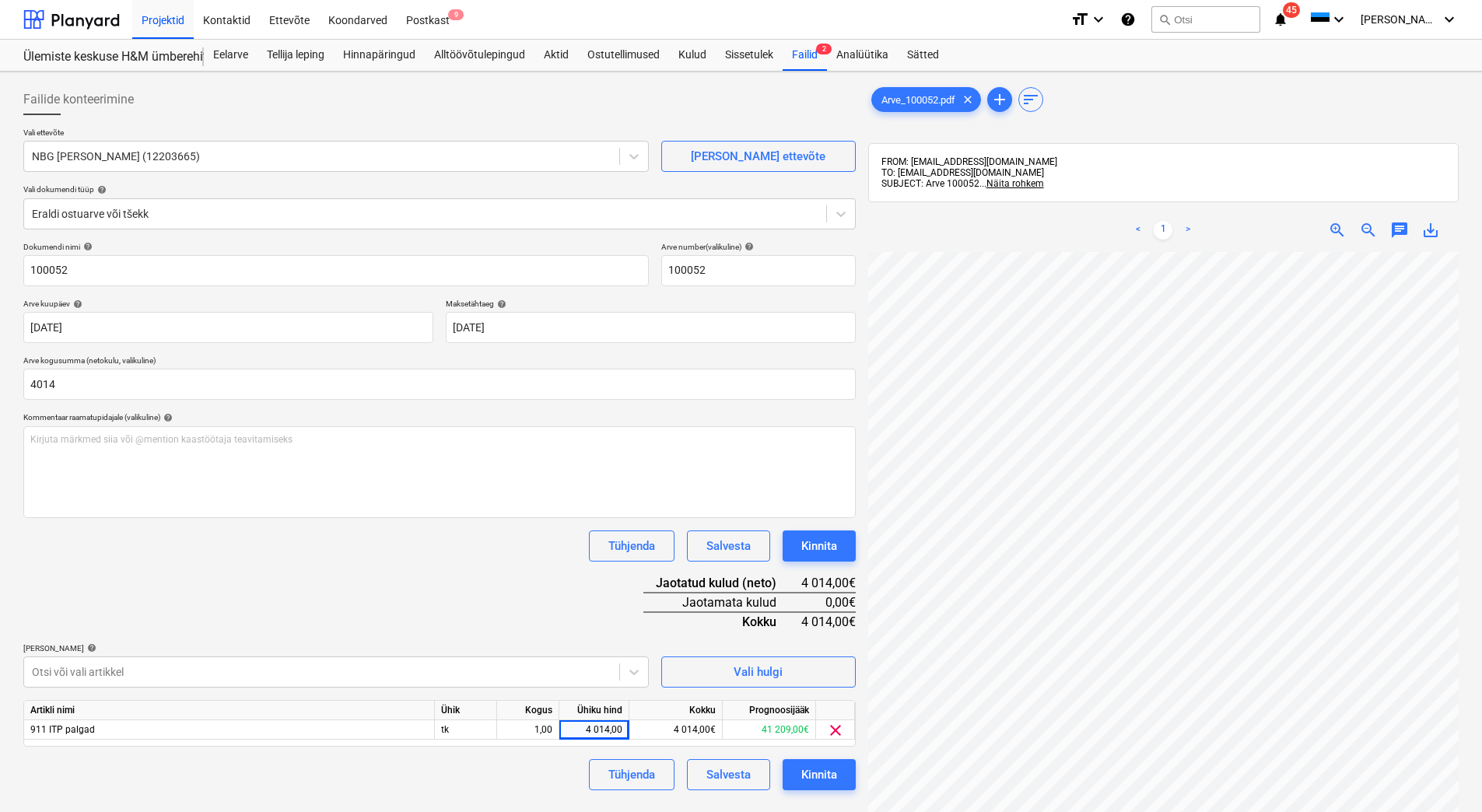
type input "4 014,00"
click at [222, 600] on div "Dokumendi nimi help 100052 Arve number (valikuline) help 100052 Arve kuupäev he…" at bounding box center [440, 516] width 832 height 548
click at [816, 554] on div "Kinnita" at bounding box center [818, 546] width 35 height 20
